Goal: Transaction & Acquisition: Purchase product/service

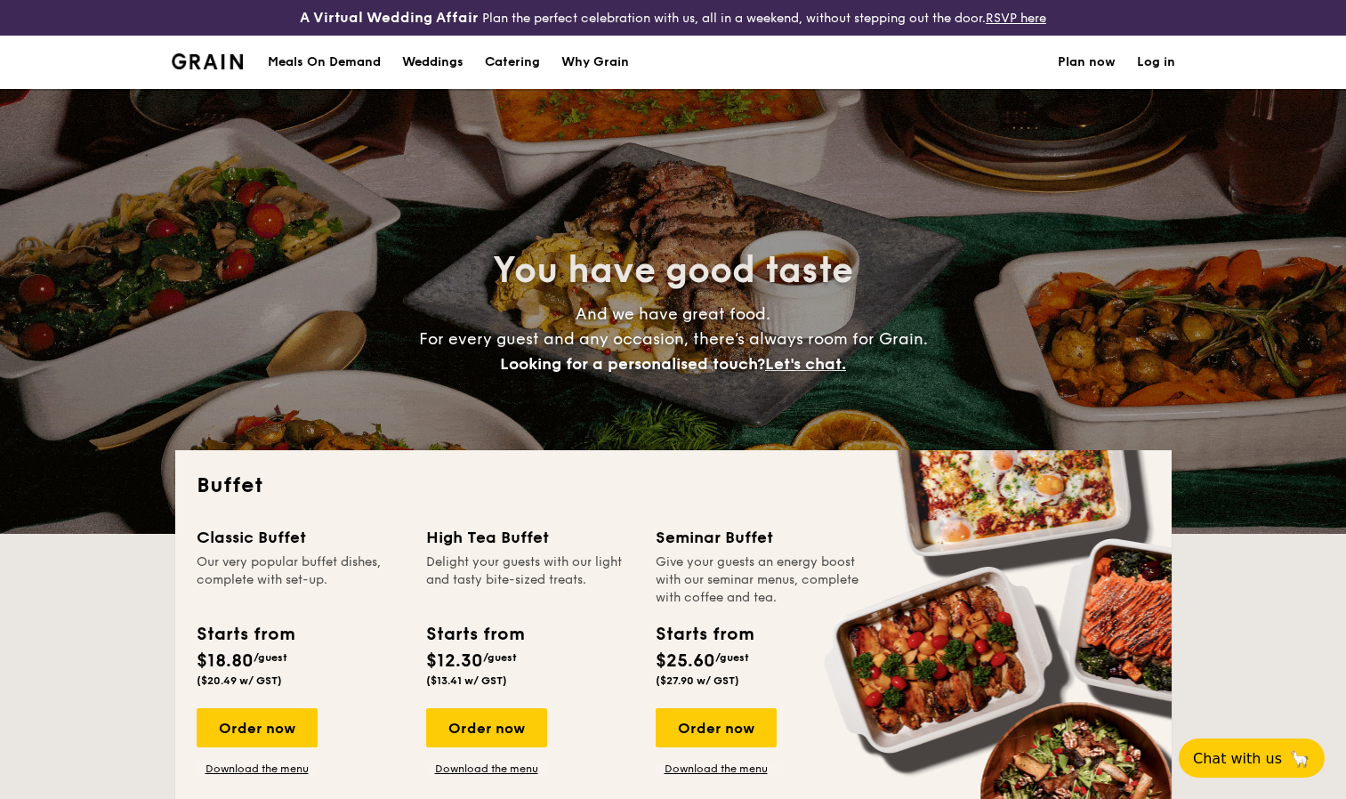
select select
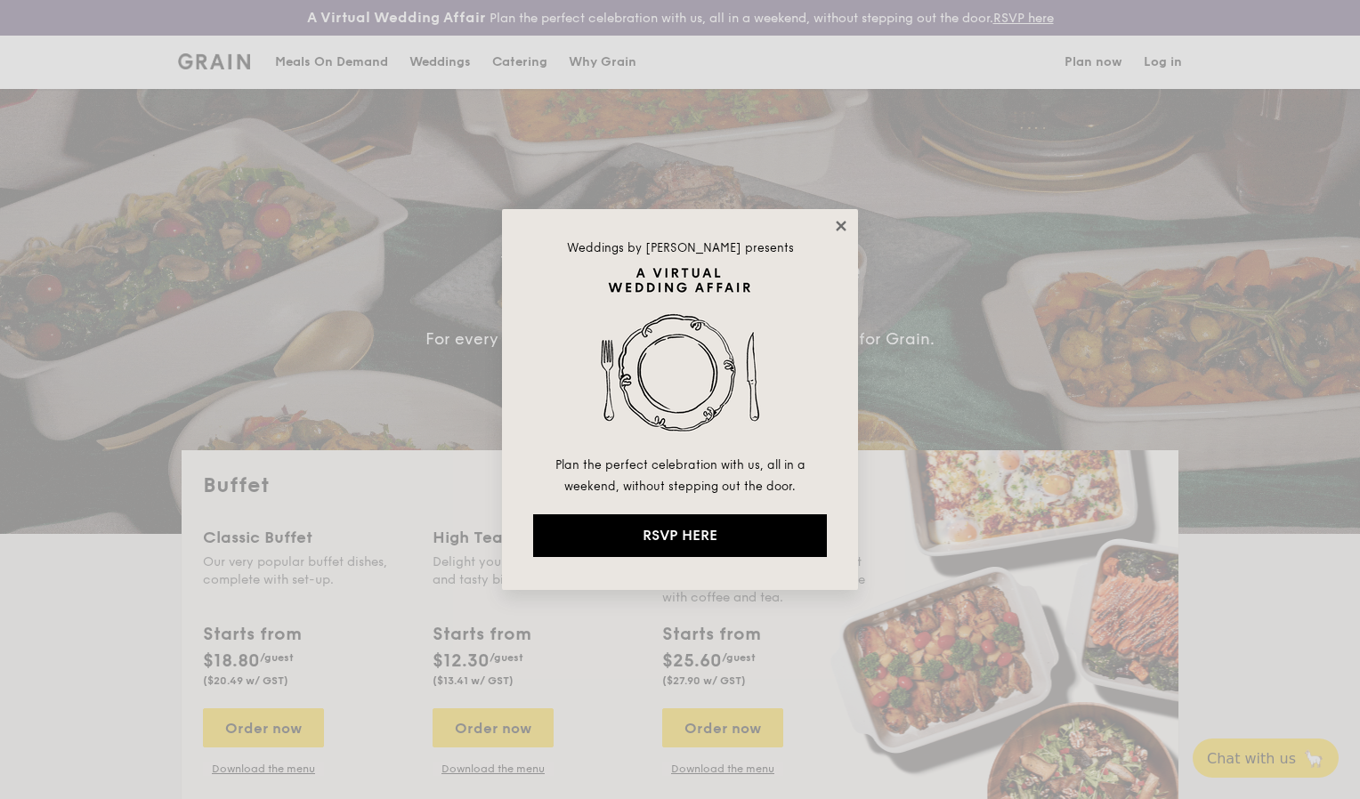
click at [844, 225] on icon at bounding box center [841, 226] width 16 height 16
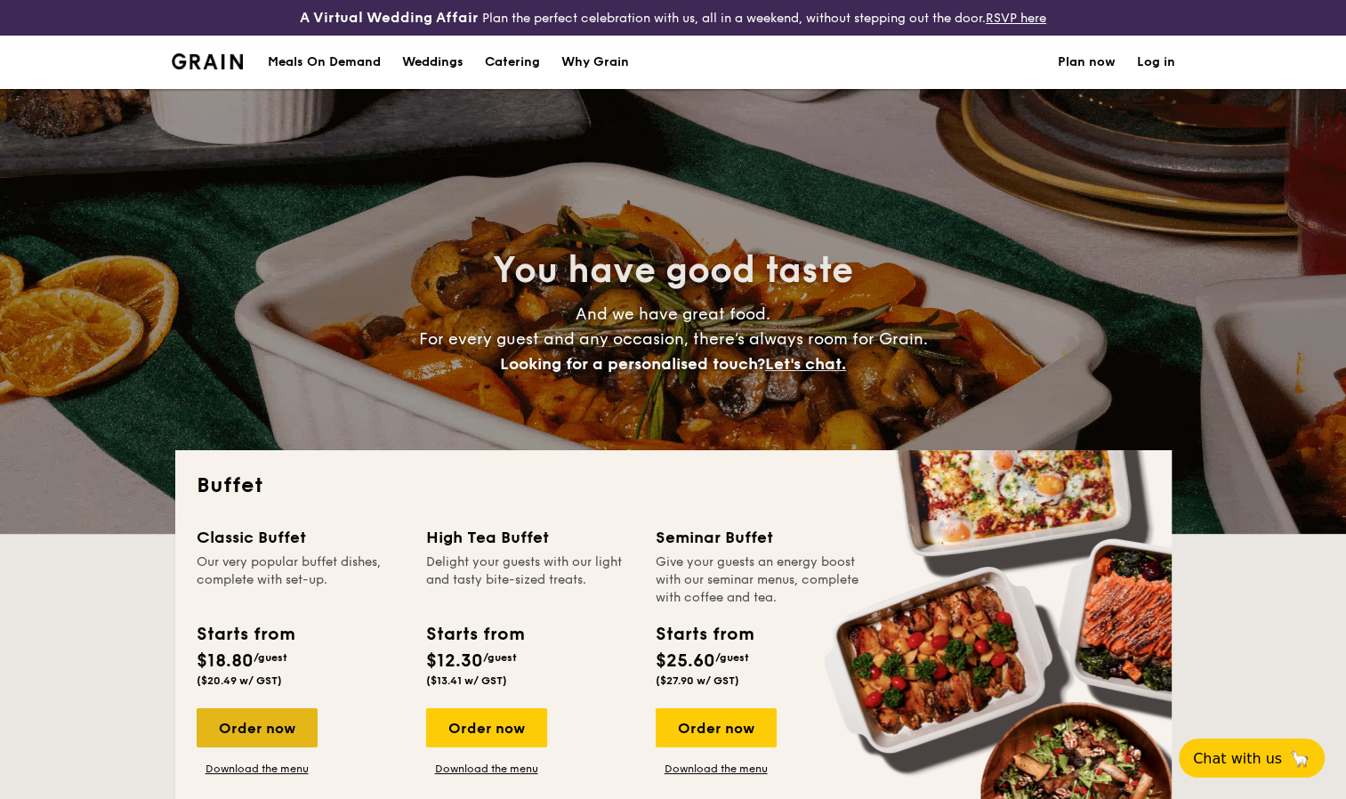
click at [242, 730] on div "Order now" at bounding box center [257, 727] width 121 height 39
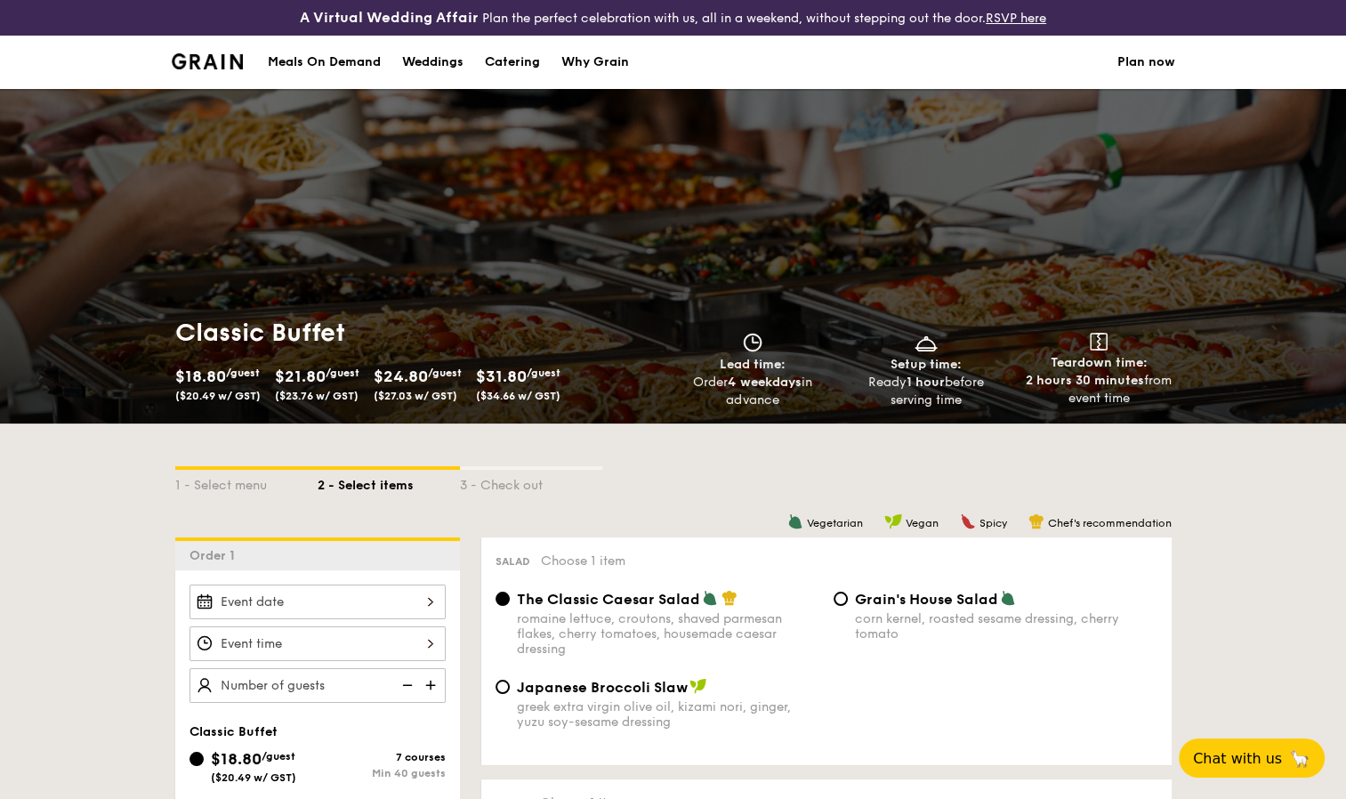
click at [529, 77] on div "Catering" at bounding box center [512, 62] width 55 height 53
select select
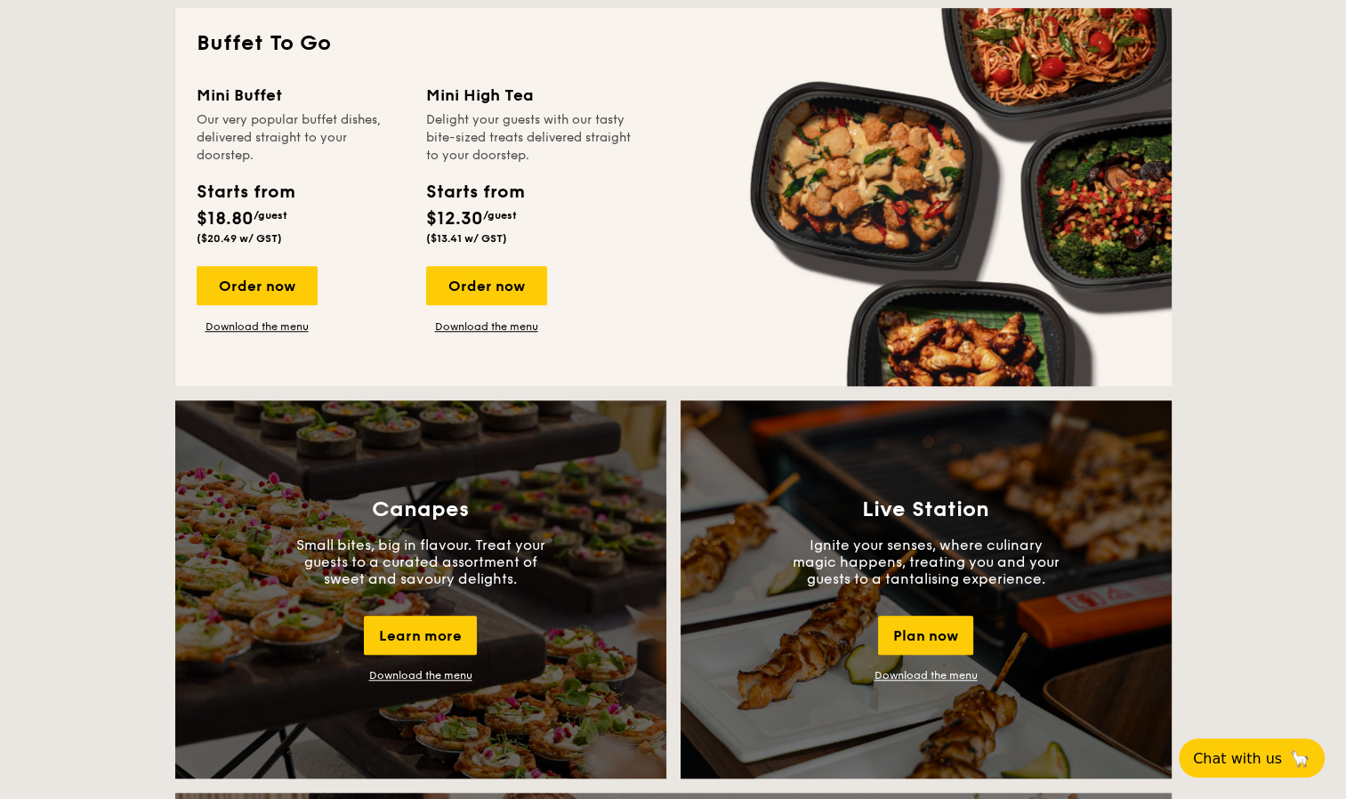
scroll to position [1292, 0]
